Goal: Task Accomplishment & Management: Manage account settings

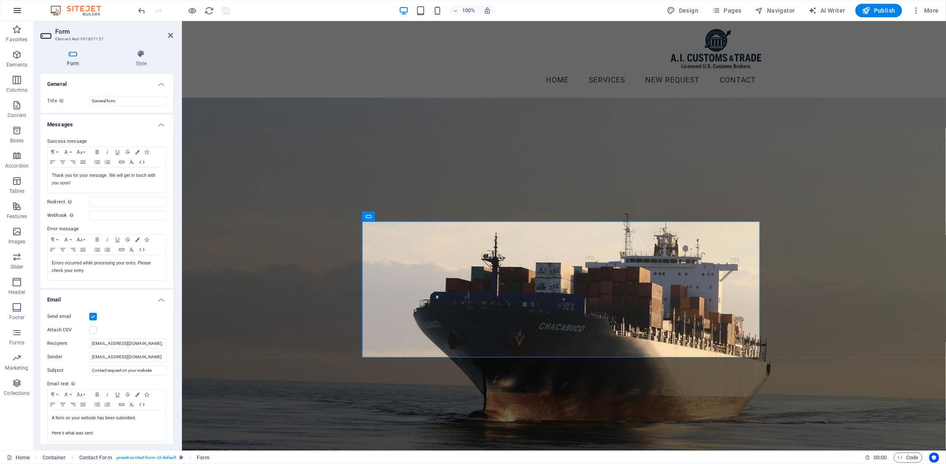
scroll to position [414, 0]
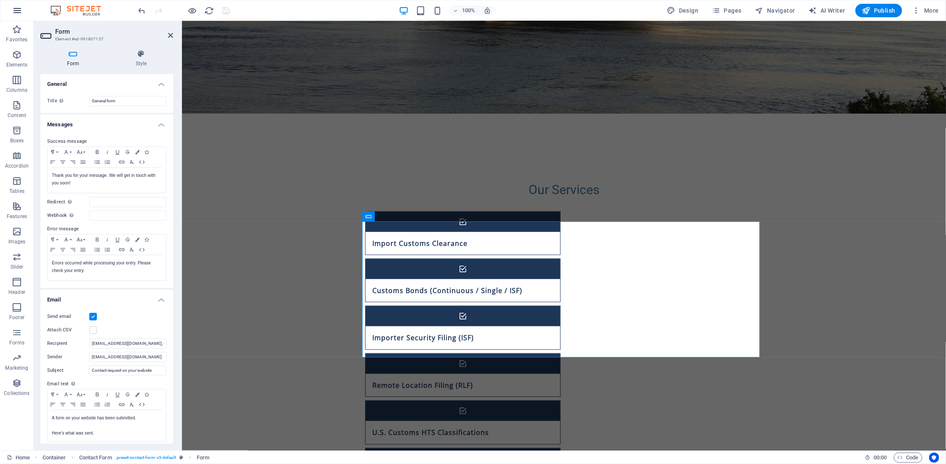
click at [13, 11] on icon "button" at bounding box center [17, 10] width 10 height 10
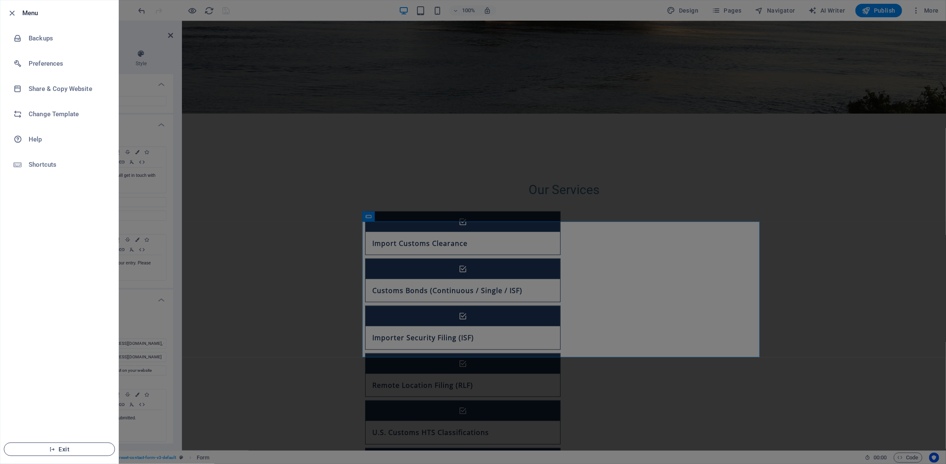
click at [52, 448] on icon "button" at bounding box center [52, 450] width 6 height 6
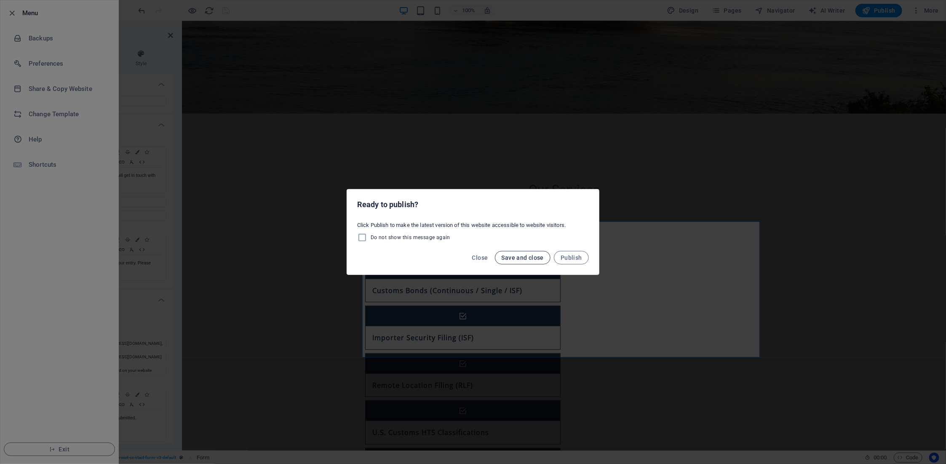
click at [516, 255] on span "Save and close" at bounding box center [523, 257] width 43 height 7
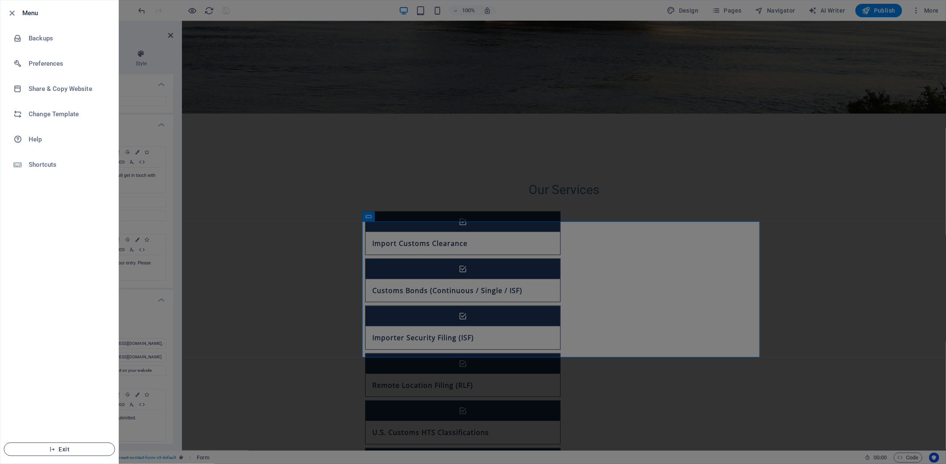
click at [64, 449] on span "Exit" at bounding box center [59, 449] width 97 height 7
